Goal: Task Accomplishment & Management: Manage account settings

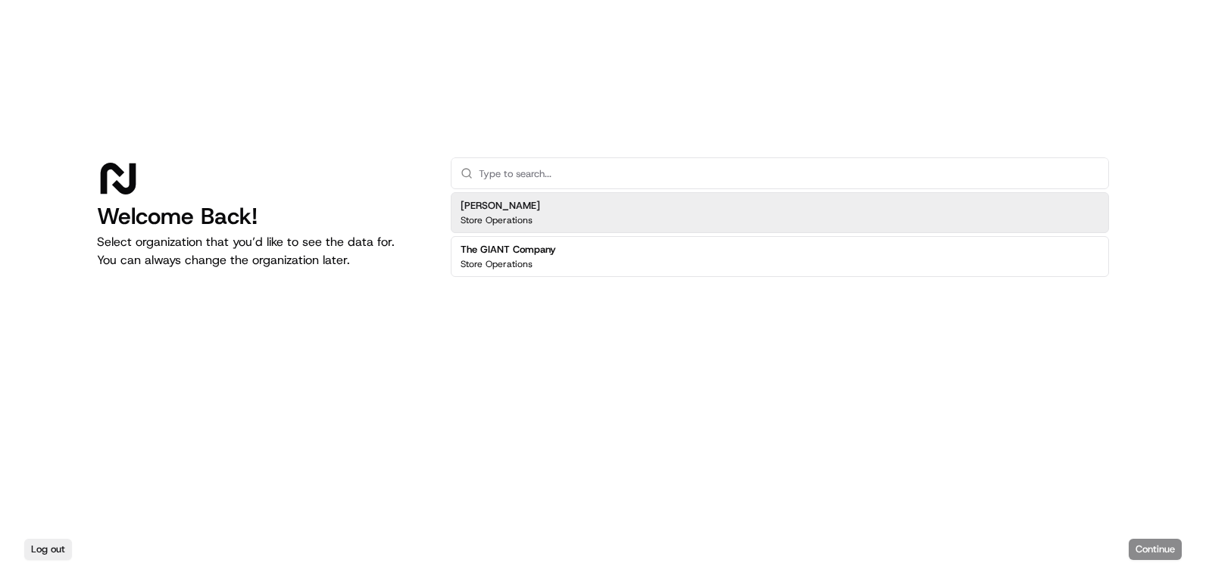
click at [565, 223] on div "[PERSON_NAME] Store Operations" at bounding box center [780, 212] width 658 height 41
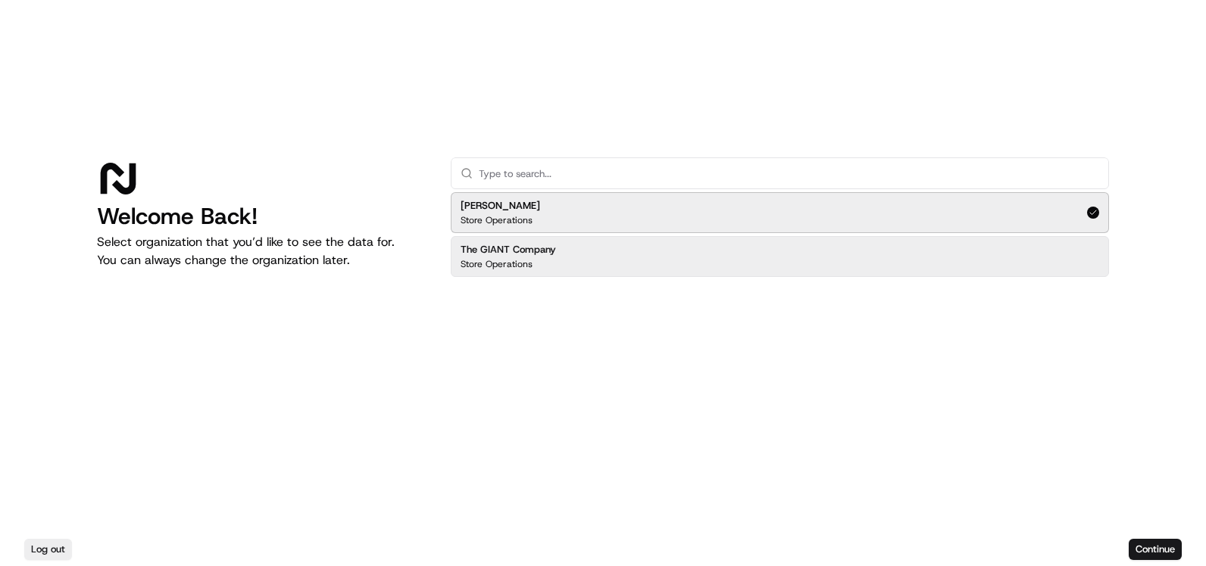
click at [1147, 537] on div "Log out Continue" at bounding box center [603, 549] width 1206 height 33
click at [1143, 540] on button "Continue" at bounding box center [1154, 549] width 53 height 21
